Goal: Task Accomplishment & Management: Manage account settings

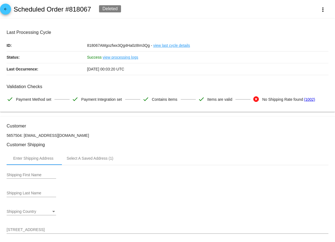
click at [4, 7] on span "arrow_back" at bounding box center [5, 10] width 7 height 13
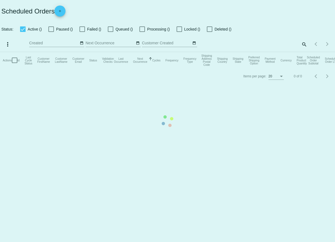
checkbox input "true"
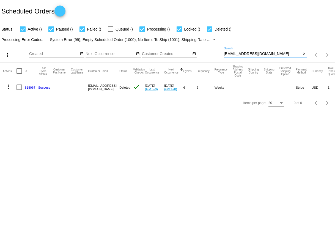
click at [272, 54] on input "[EMAIL_ADDRESS][DOMAIN_NAME]" at bounding box center [263, 54] width 78 height 4
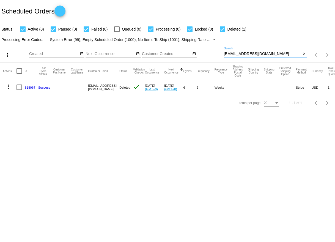
drag, startPoint x: 272, startPoint y: 54, endPoint x: 217, endPoint y: 55, distance: 55.0
click at [217, 55] on div "more_vert Aug Jan Feb Mar [DATE]" at bounding box center [167, 53] width 335 height 20
paste input "pekingchuck@g"
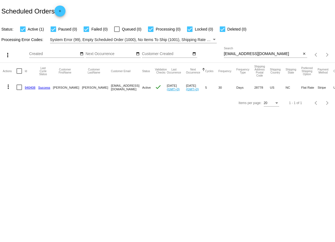
drag, startPoint x: 272, startPoint y: 56, endPoint x: 223, endPoint y: 56, distance: 49.5
click at [223, 56] on div "more_vert Aug Jan Feb Mar [DATE]" at bounding box center [167, 53] width 335 height 20
click at [260, 50] on div "[EMAIL_ADDRESS][DOMAIN_NAME] Search" at bounding box center [263, 52] width 78 height 11
drag, startPoint x: 271, startPoint y: 52, endPoint x: 220, endPoint y: 52, distance: 50.9
click at [220, 52] on div "more_vert Aug Jan Feb Mar [DATE]" at bounding box center [167, 53] width 335 height 20
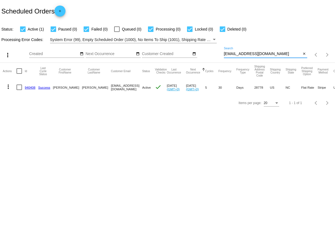
paste input "dschmid408"
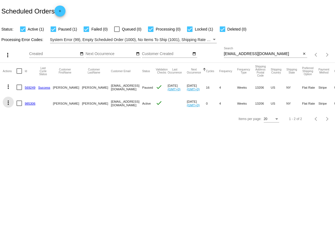
click at [9, 102] on mat-icon "more_vert" at bounding box center [8, 102] width 7 height 7
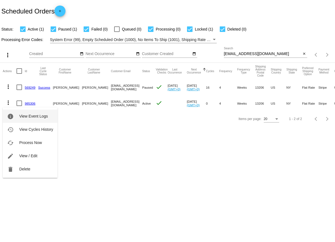
click at [32, 115] on span "View Event Logs" at bounding box center [33, 116] width 29 height 4
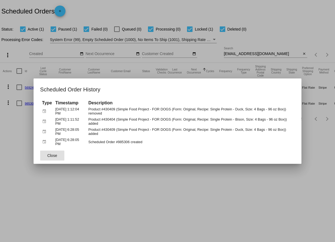
click at [55, 150] on button "Close" at bounding box center [52, 155] width 24 height 10
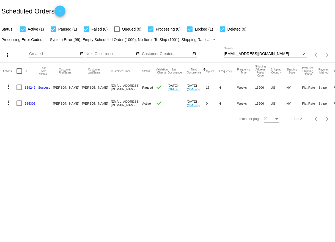
click at [6, 86] on mat-icon "more_vert" at bounding box center [8, 86] width 7 height 7
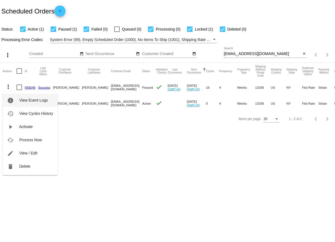
click at [24, 99] on span "View Event Logs" at bounding box center [33, 100] width 29 height 4
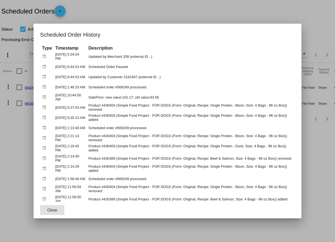
click at [51, 212] on span "Close" at bounding box center [52, 210] width 10 height 4
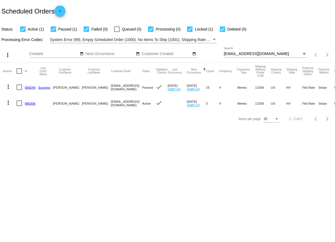
click at [7, 102] on mat-icon "more_vert" at bounding box center [8, 102] width 7 height 7
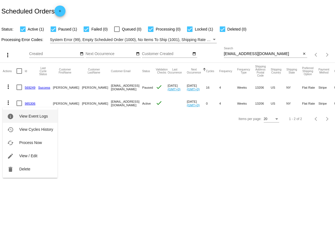
click at [26, 115] on span "View Event Logs" at bounding box center [33, 116] width 29 height 4
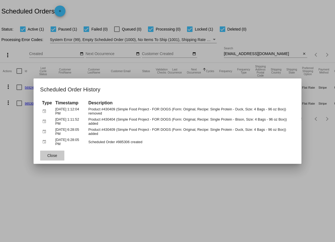
click at [46, 154] on button "Close" at bounding box center [52, 155] width 24 height 10
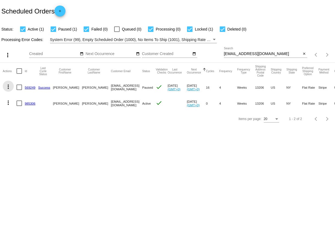
click at [10, 86] on mat-icon "more_vert" at bounding box center [8, 86] width 7 height 7
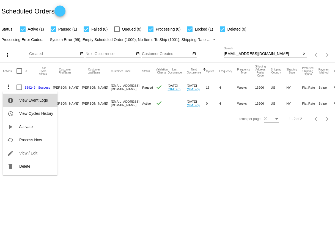
click at [23, 101] on span "View Event Logs" at bounding box center [33, 100] width 29 height 4
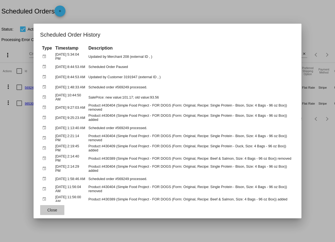
click at [53, 211] on span "Close" at bounding box center [52, 210] width 10 height 4
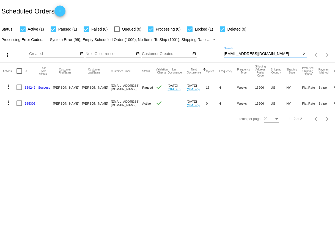
drag, startPoint x: 271, startPoint y: 54, endPoint x: 220, endPoint y: 53, distance: 52.0
click at [220, 54] on div "more_vert Aug Jan Feb Mar [DATE]" at bounding box center [167, 53] width 335 height 20
paste input "testerda@roadrunner"
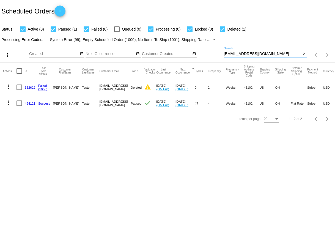
drag, startPoint x: 277, startPoint y: 53, endPoint x: 221, endPoint y: 54, distance: 55.8
click at [221, 54] on div "more_vert Aug Jan Feb Mar [DATE]" at bounding box center [167, 53] width 335 height 20
paste input "[EMAIL_ADDRESS]"
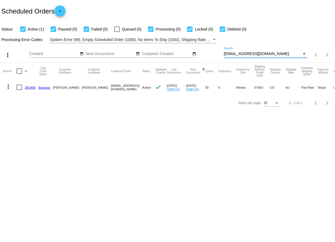
type input "[EMAIL_ADDRESS][DOMAIN_NAME]"
